Goal: Task Accomplishment & Management: Manage account settings

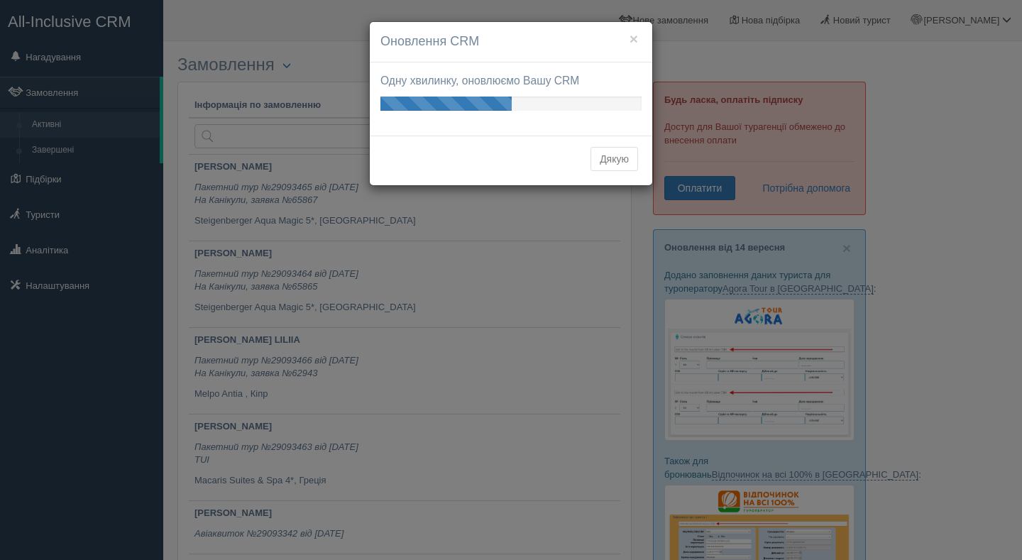
click at [618, 160] on button "Дякую" at bounding box center [615, 159] width 48 height 24
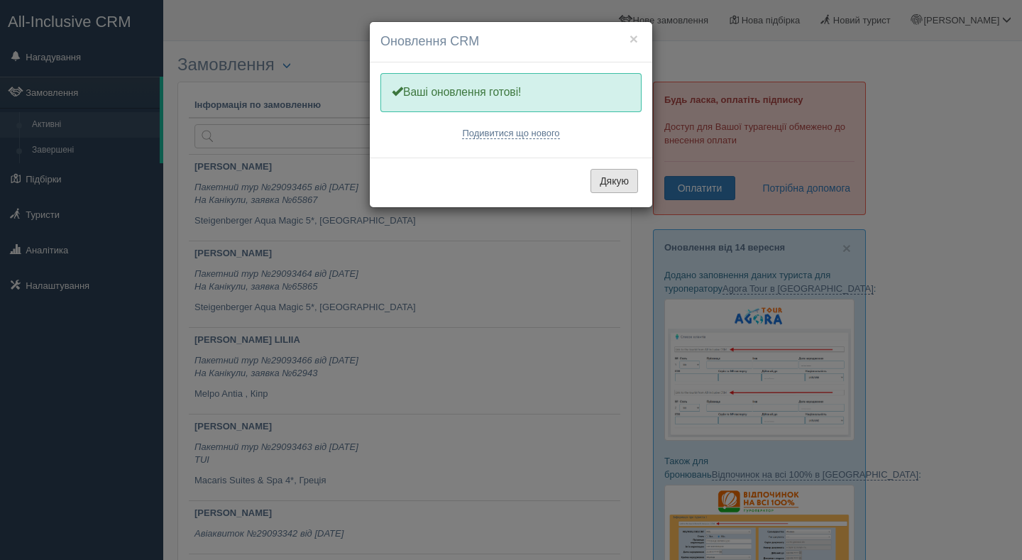
click at [604, 176] on button "Дякую" at bounding box center [615, 181] width 48 height 24
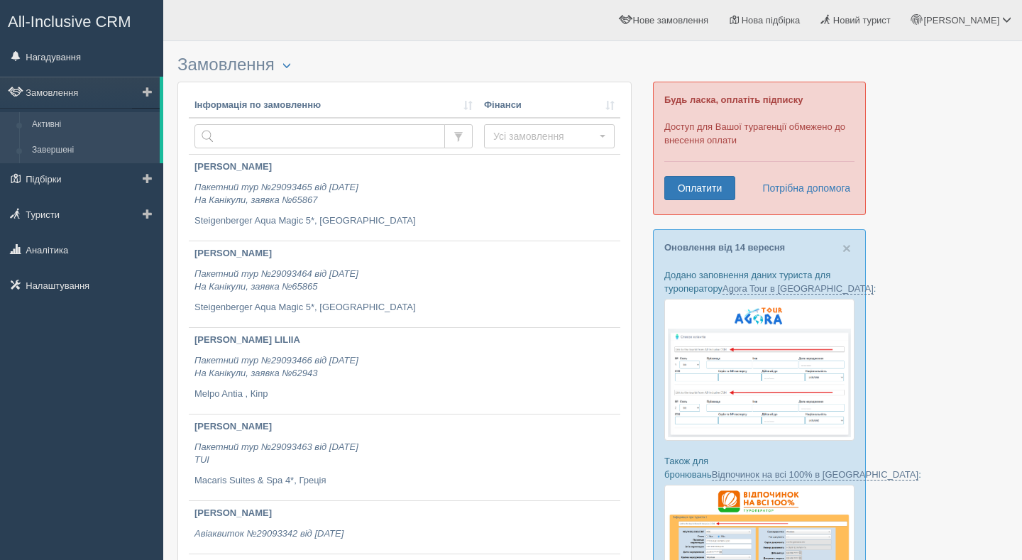
click at [89, 156] on link "Завершені" at bounding box center [93, 151] width 134 height 26
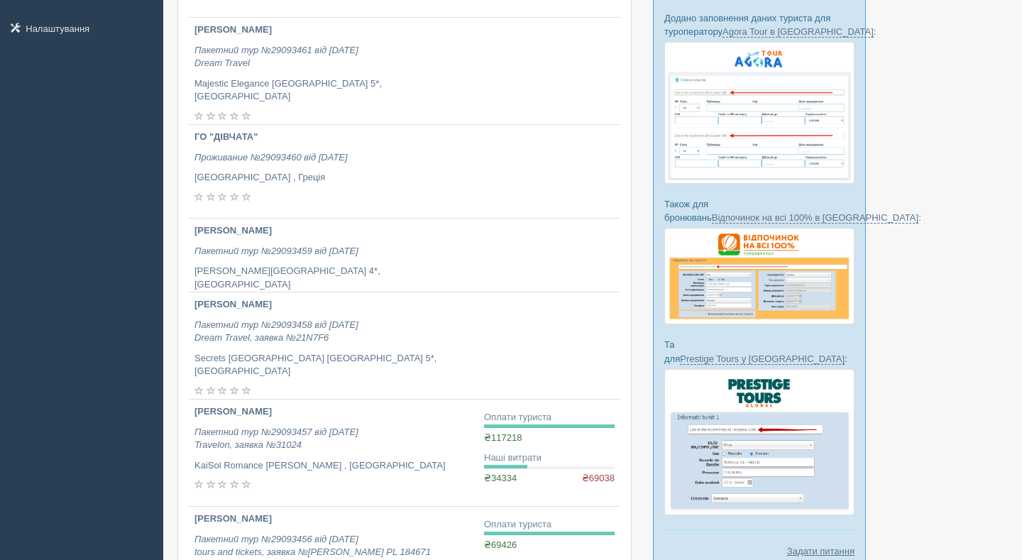
scroll to position [351, 0]
